Goal: Information Seeking & Learning: Check status

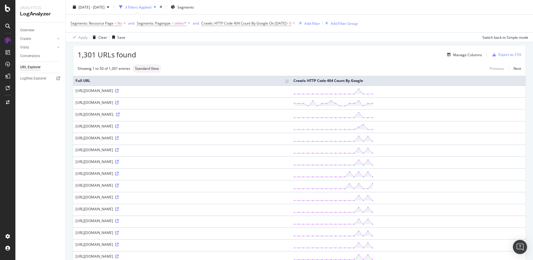
scroll to position [41, 0]
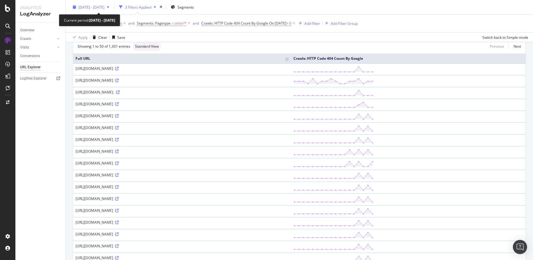
click at [112, 4] on div "[DATE] - [DATE]" at bounding box center [90, 7] width 41 height 9
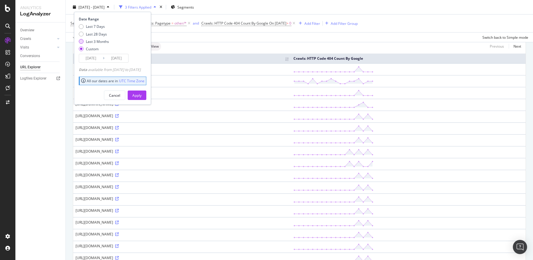
click at [97, 43] on div "Last 3 Months" at bounding box center [97, 41] width 23 height 5
type input "[DATE]"
click at [141, 94] on div "Apply" at bounding box center [136, 95] width 9 height 5
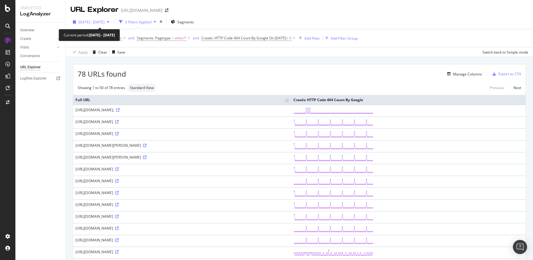
click at [104, 23] on span "[DATE] - [DATE]" at bounding box center [91, 22] width 26 height 5
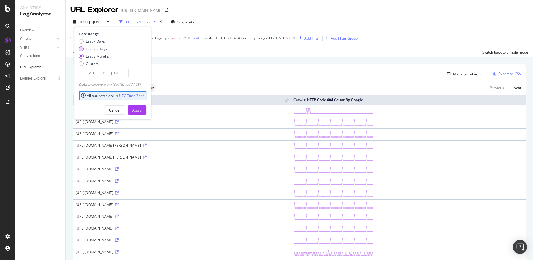
click at [97, 49] on div "Last 28 Days" at bounding box center [96, 48] width 21 height 5
type input "[DATE]"
click at [141, 109] on div "Apply" at bounding box center [136, 110] width 9 height 5
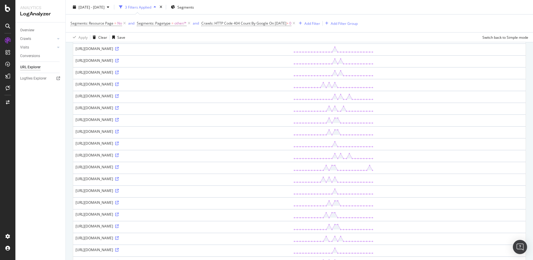
scroll to position [217, 0]
drag, startPoint x: 137, startPoint y: 173, endPoint x: 107, endPoint y: 174, distance: 30.5
click at [107, 175] on div "[URL][DOMAIN_NAME]" at bounding box center [181, 177] width 213 height 5
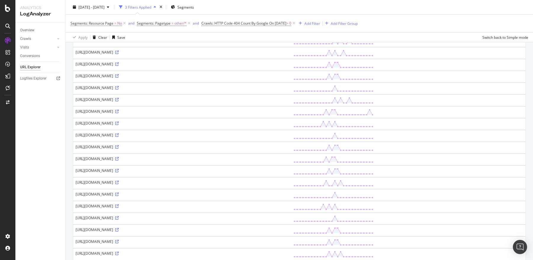
scroll to position [247, 0]
click at [214, 146] on div "[URL][DOMAIN_NAME]" at bounding box center [181, 147] width 213 height 5
drag, startPoint x: 136, startPoint y: 132, endPoint x: 116, endPoint y: 132, distance: 20.1
click at [116, 133] on div "[URL][DOMAIN_NAME]" at bounding box center [181, 135] width 213 height 5
click at [126, 133] on div "[URL][DOMAIN_NAME]" at bounding box center [181, 135] width 213 height 5
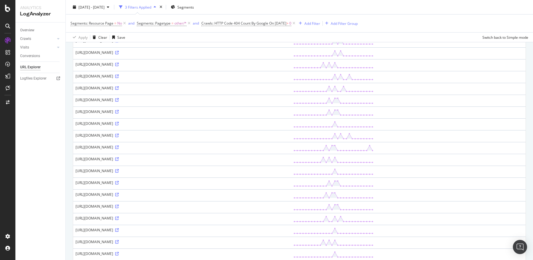
drag, startPoint x: 126, startPoint y: 133, endPoint x: 116, endPoint y: 133, distance: 9.5
click at [116, 133] on div "[URL][DOMAIN_NAME]" at bounding box center [181, 135] width 213 height 5
click at [126, 133] on div "[URL][DOMAIN_NAME]" at bounding box center [181, 135] width 213 height 5
drag, startPoint x: 144, startPoint y: 132, endPoint x: 126, endPoint y: 133, distance: 18.4
click at [126, 133] on div "[URL][DOMAIN_NAME]" at bounding box center [181, 135] width 213 height 5
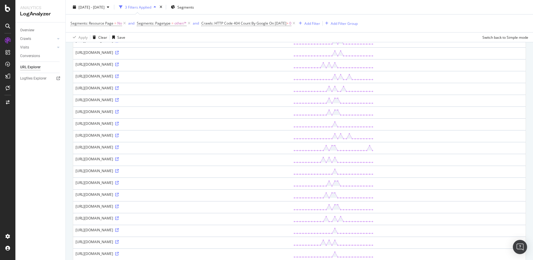
click at [126, 133] on div "[URL][DOMAIN_NAME]" at bounding box center [181, 135] width 213 height 5
drag, startPoint x: 126, startPoint y: 133, endPoint x: 116, endPoint y: 133, distance: 9.5
click at [116, 133] on div "[URL][DOMAIN_NAME]" at bounding box center [181, 135] width 213 height 5
